Goal: Information Seeking & Learning: Learn about a topic

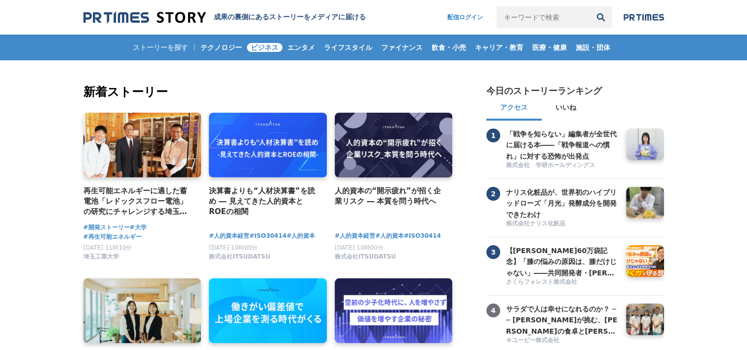
click at [272, 48] on span "ビジネス" at bounding box center [265, 47] width 36 height 9
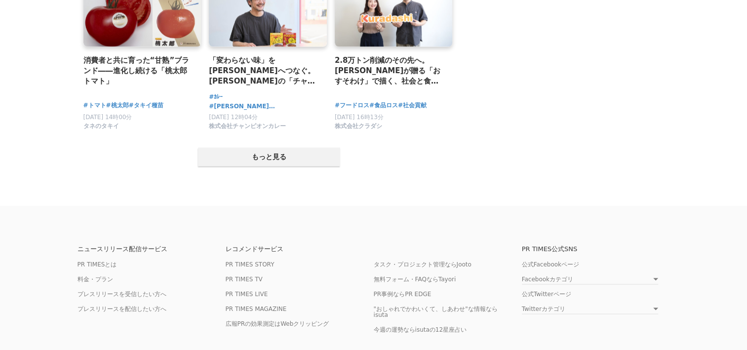
scroll to position [2056, 0]
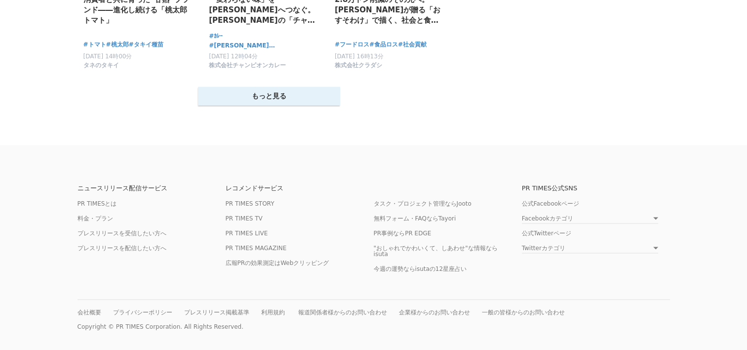
click at [291, 92] on button "もっと見る" at bounding box center [269, 96] width 142 height 19
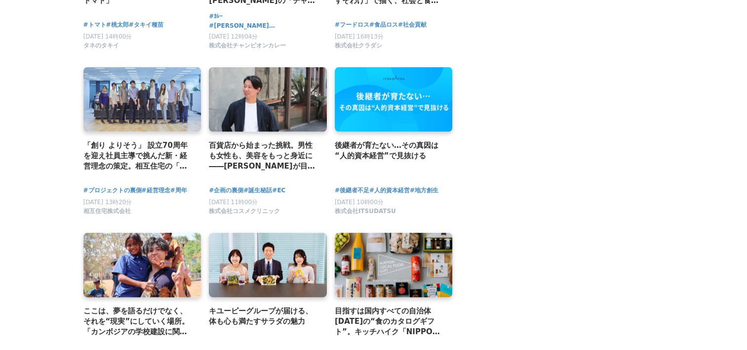
scroll to position [2204, 0]
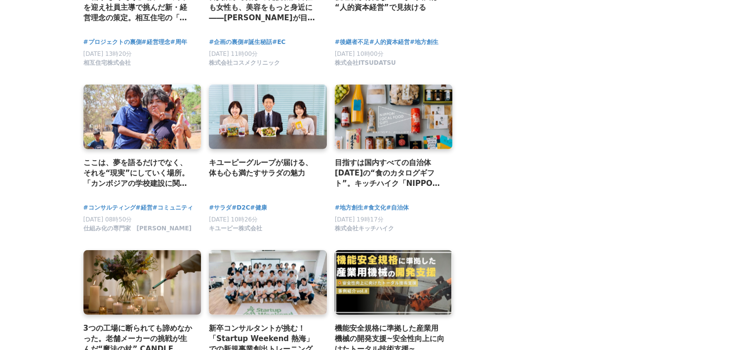
drag, startPoint x: 624, startPoint y: 307, endPoint x: 484, endPoint y: 240, distance: 155.3
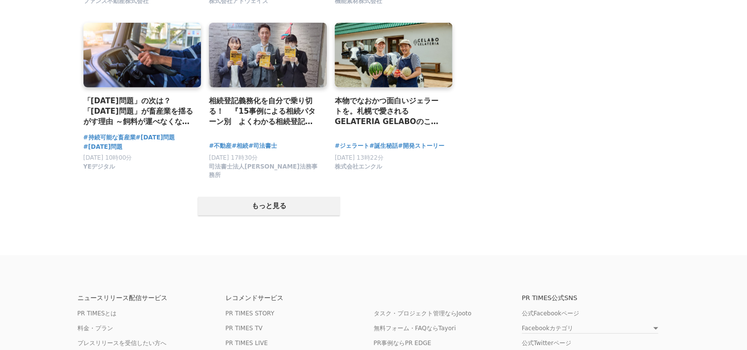
scroll to position [2994, 0]
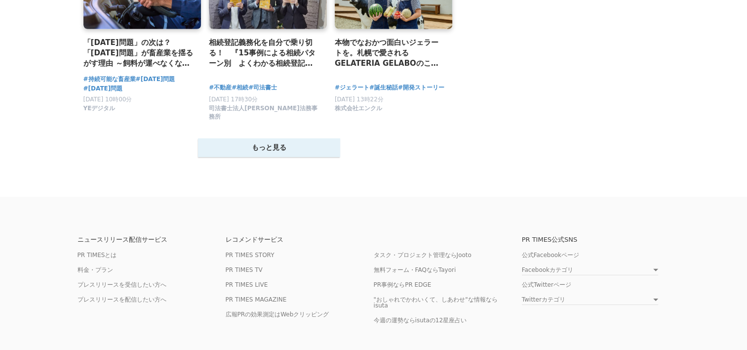
click at [271, 157] on button "もっと見る" at bounding box center [269, 147] width 142 height 19
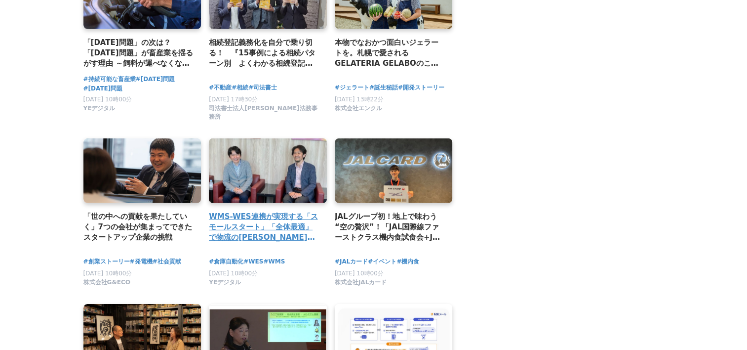
click at [273, 164] on link at bounding box center [268, 171] width 124 height 68
